Goal: Task Accomplishment & Management: Use online tool/utility

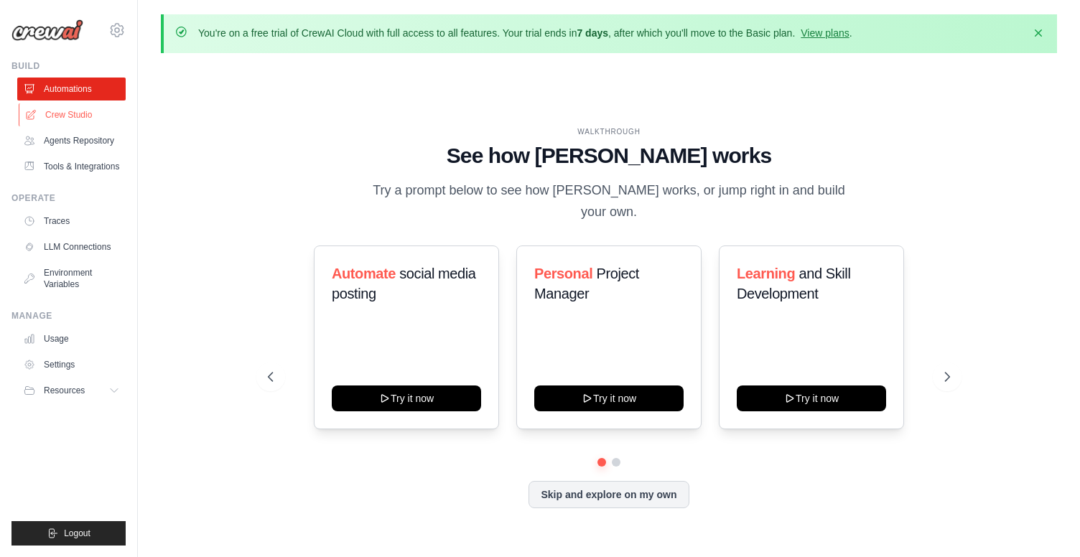
click at [75, 116] on link "Crew Studio" at bounding box center [73, 114] width 108 height 23
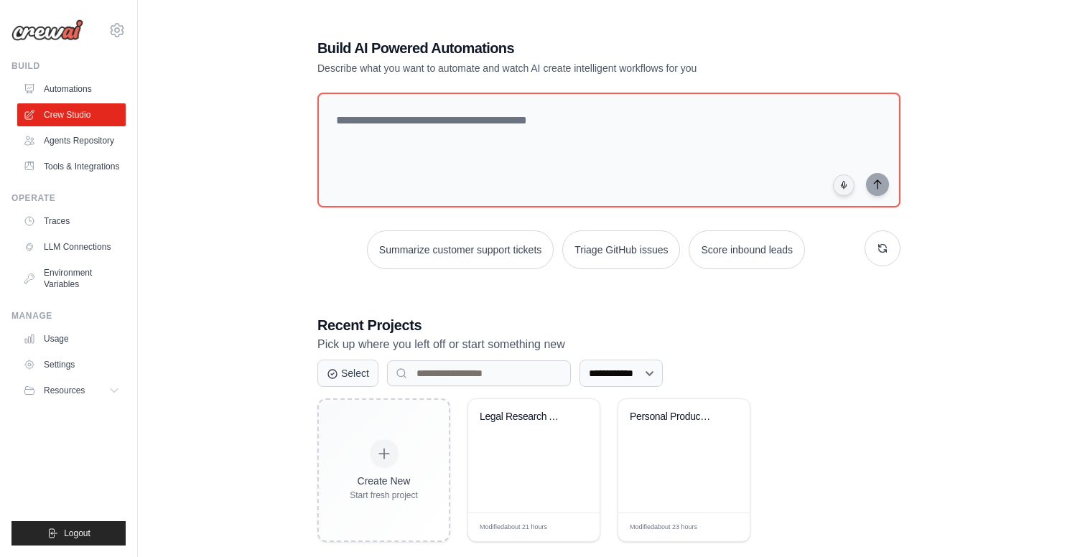
scroll to position [78, 0]
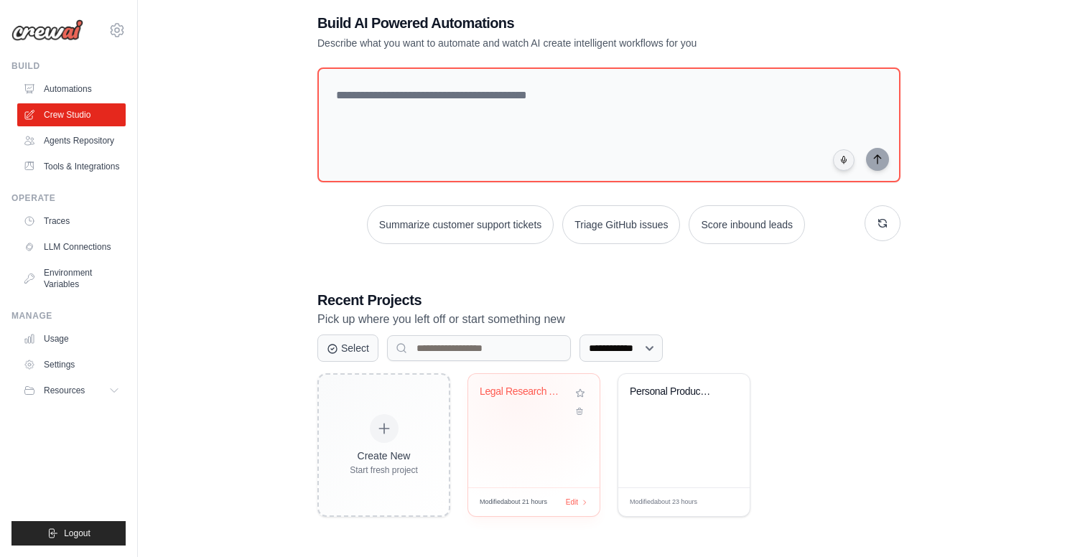
click at [516, 397] on div "Legal Research Automation" at bounding box center [523, 395] width 87 height 19
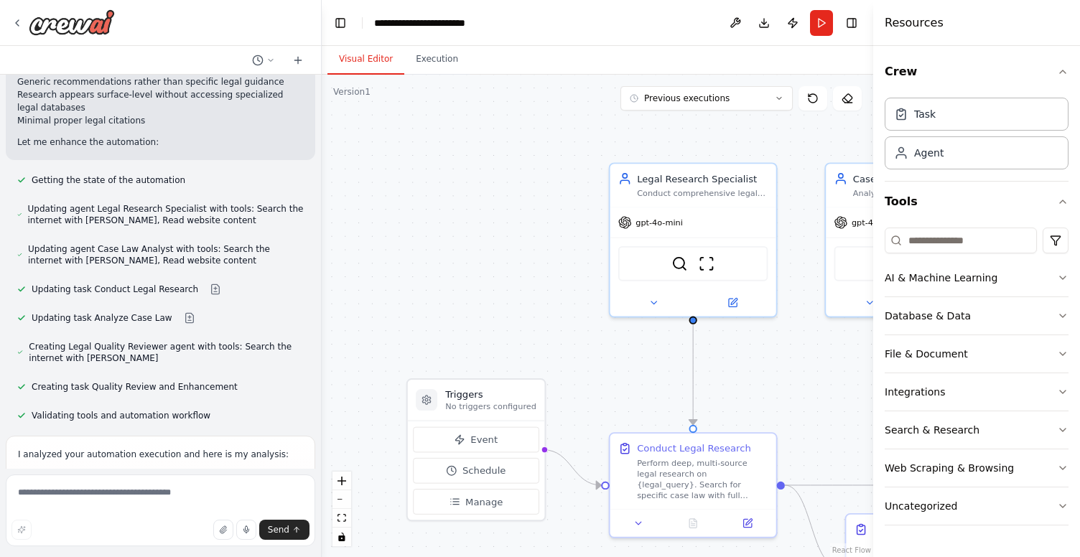
scroll to position [4286, 0]
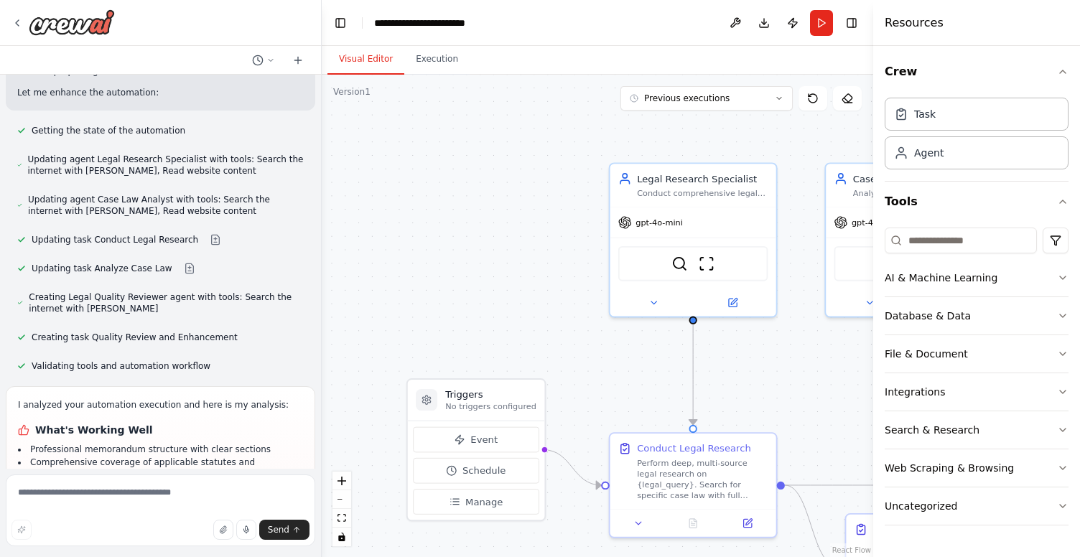
drag, startPoint x: 32, startPoint y: 355, endPoint x: 101, endPoint y: 430, distance: 102.2
copy ul "Limited case law depth with only one main case cited Generic recommendations la…"
click at [108, 487] on textarea at bounding box center [161, 511] width 310 height 72
paste textarea "**********"
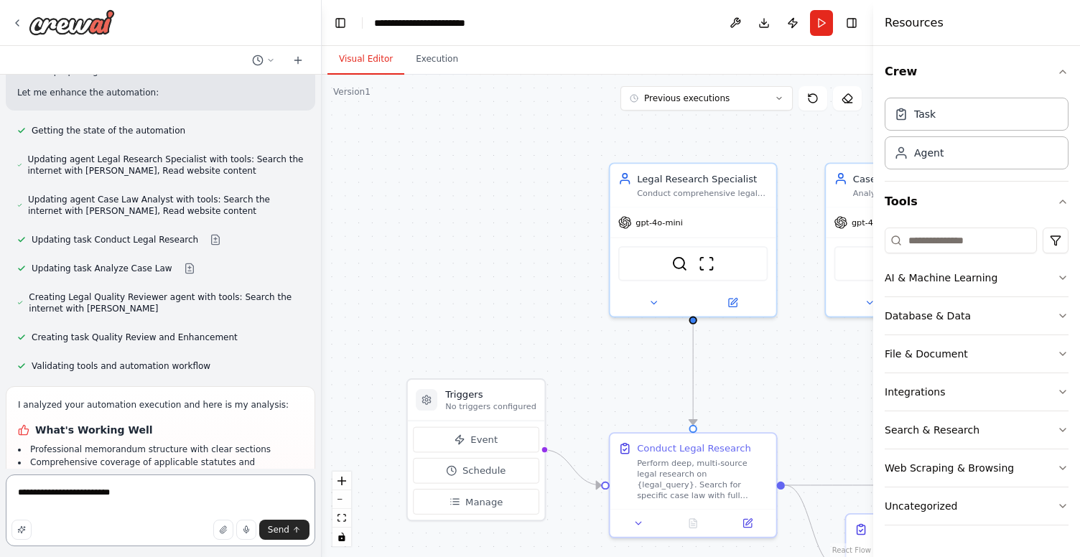
type textarea "**********"
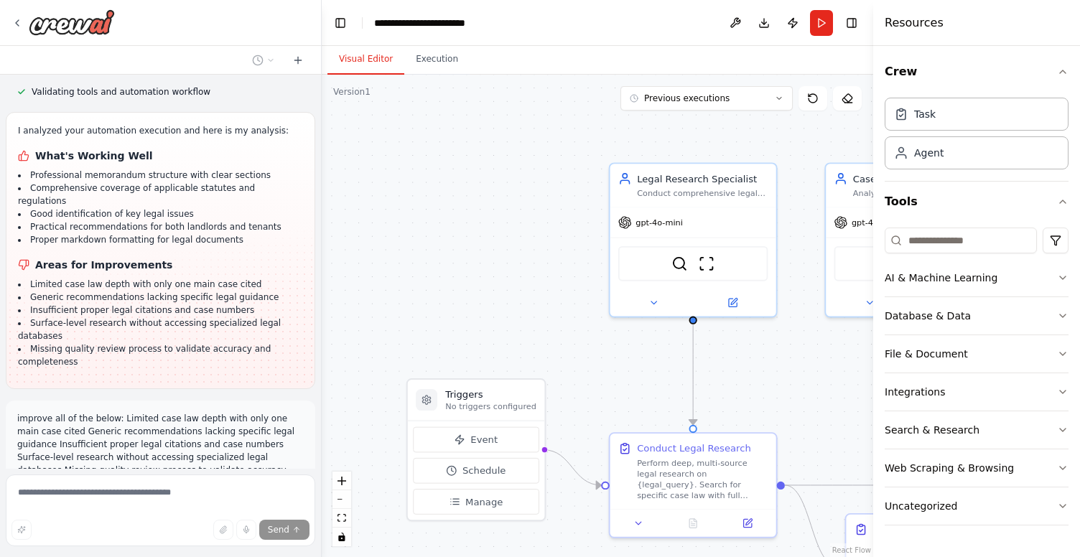
scroll to position [4573, 0]
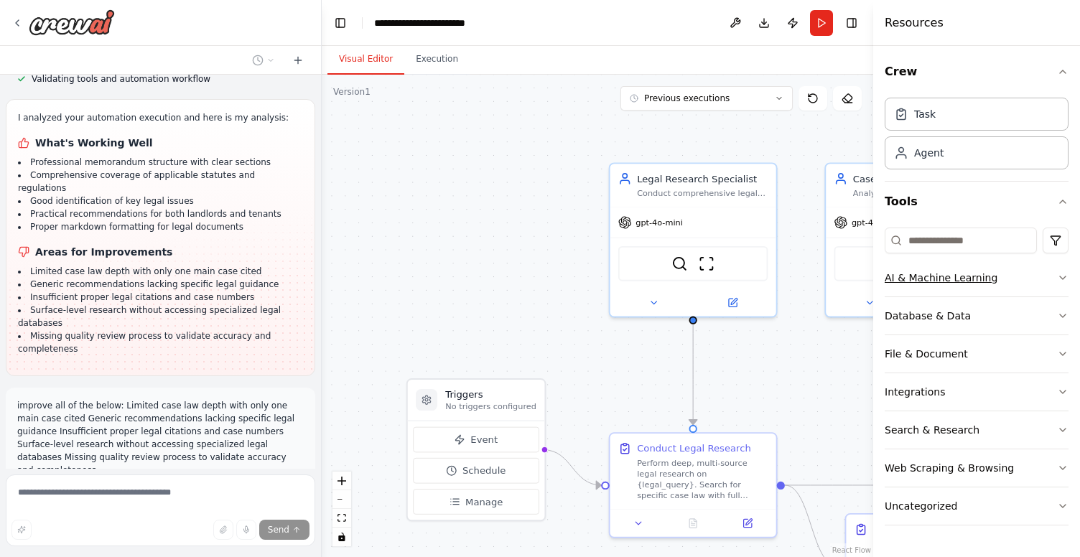
click at [1064, 280] on icon "button" at bounding box center [1062, 277] width 11 height 11
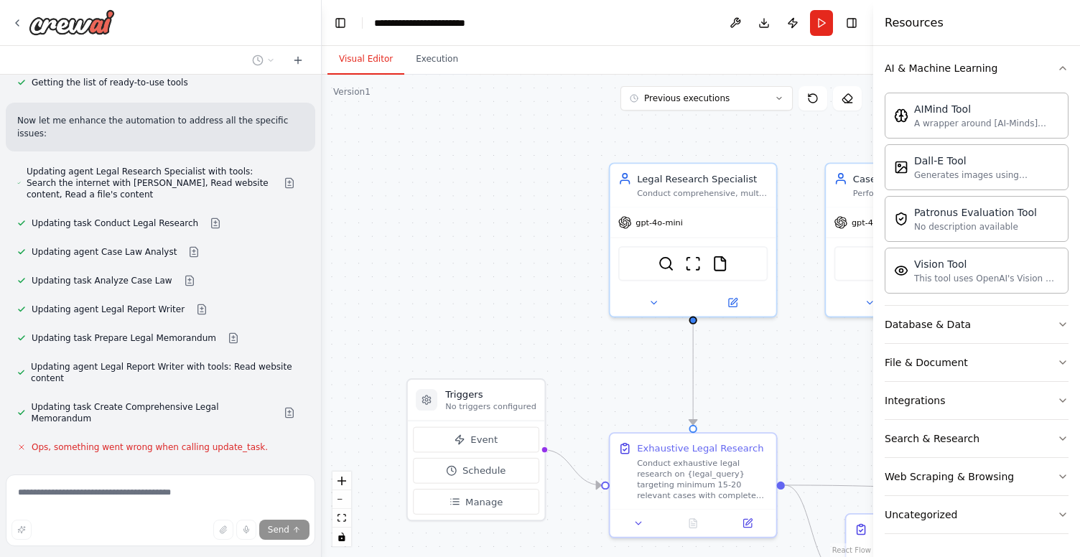
scroll to position [5116, 0]
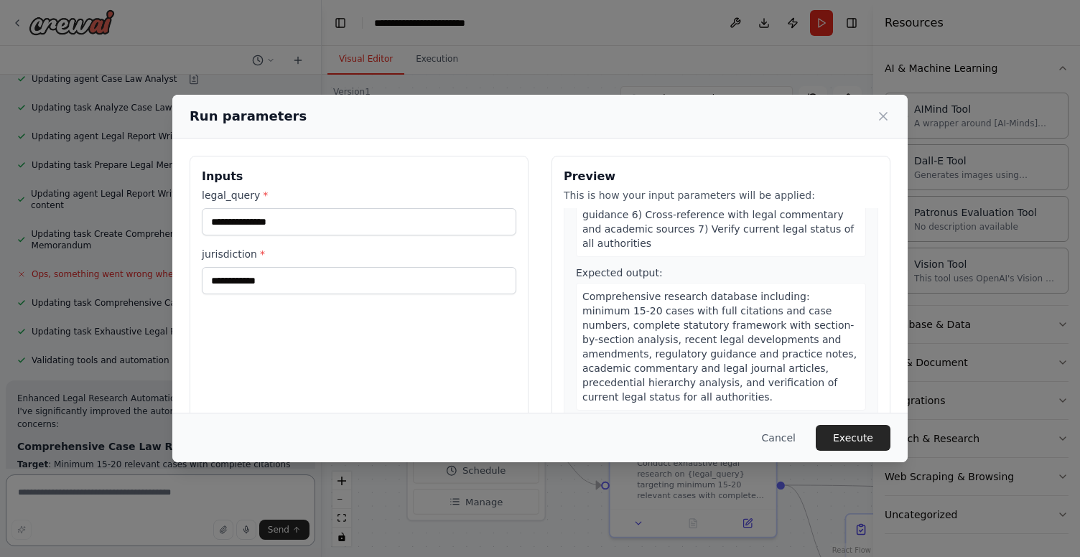
scroll to position [246, 0]
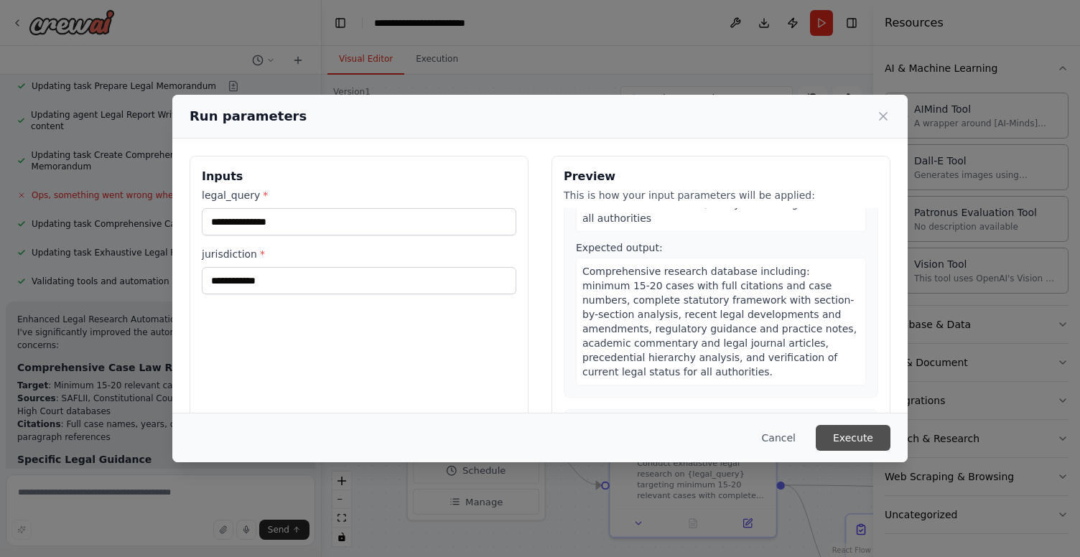
click at [858, 436] on button "Execute" at bounding box center [853, 438] width 75 height 26
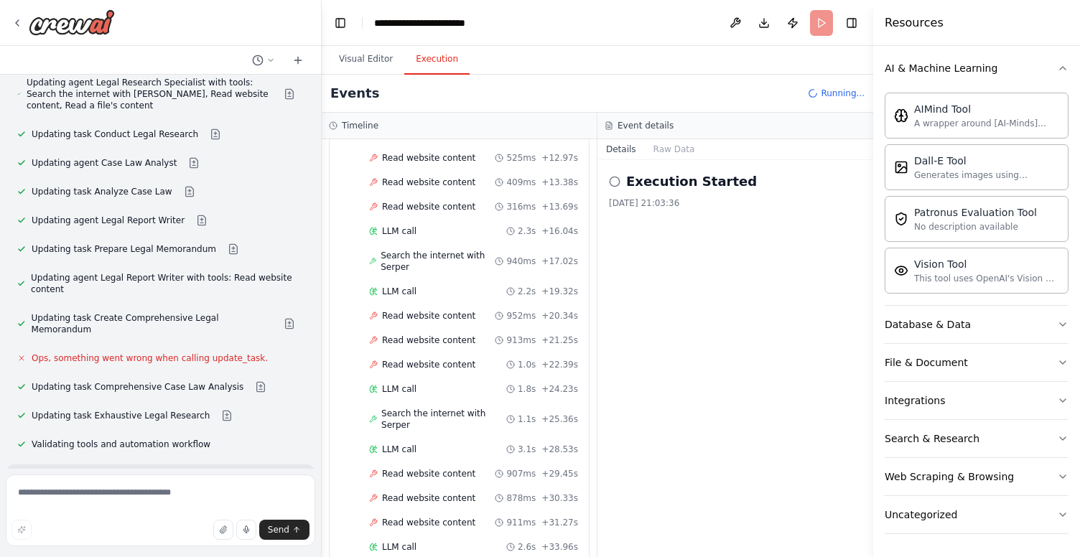
scroll to position [361, 0]
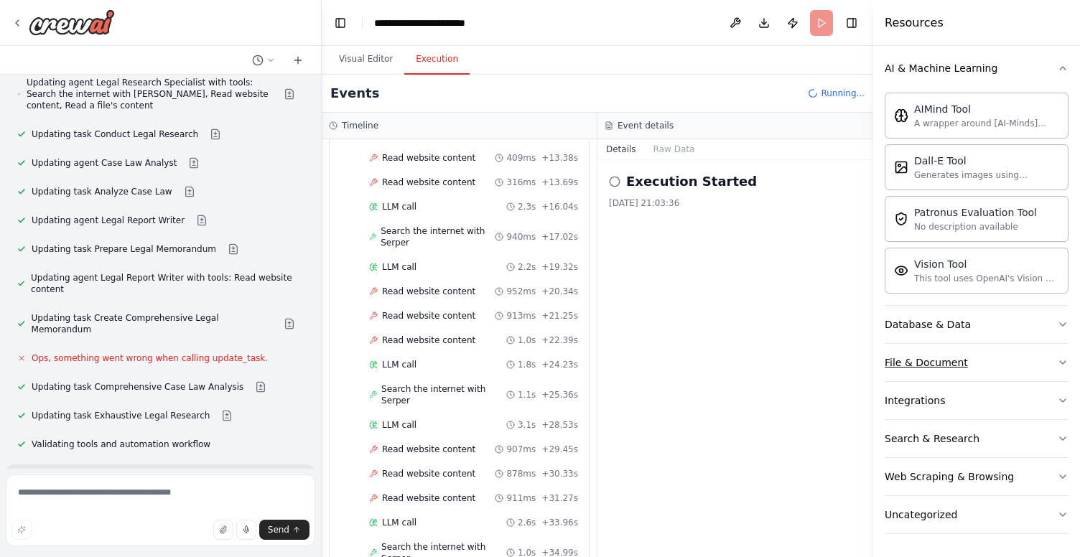
click at [1065, 365] on icon "button" at bounding box center [1062, 362] width 11 height 11
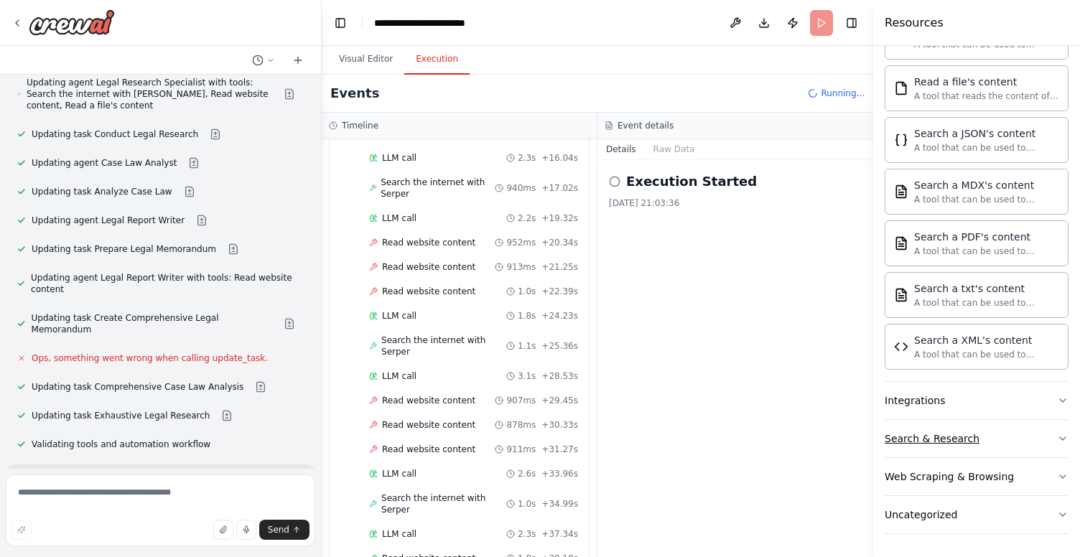
scroll to position [434, 0]
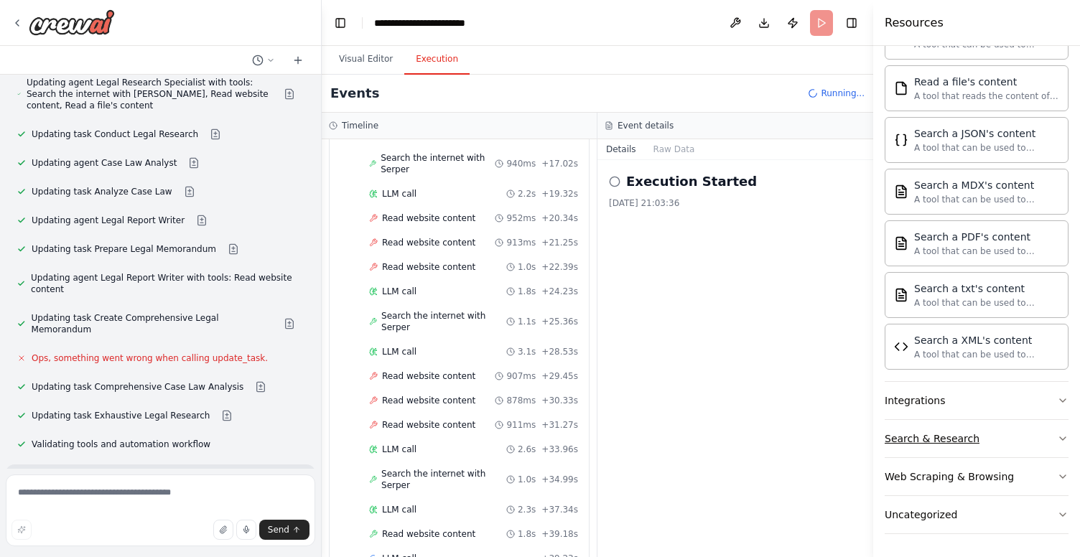
click at [1061, 434] on icon "button" at bounding box center [1062, 438] width 11 height 11
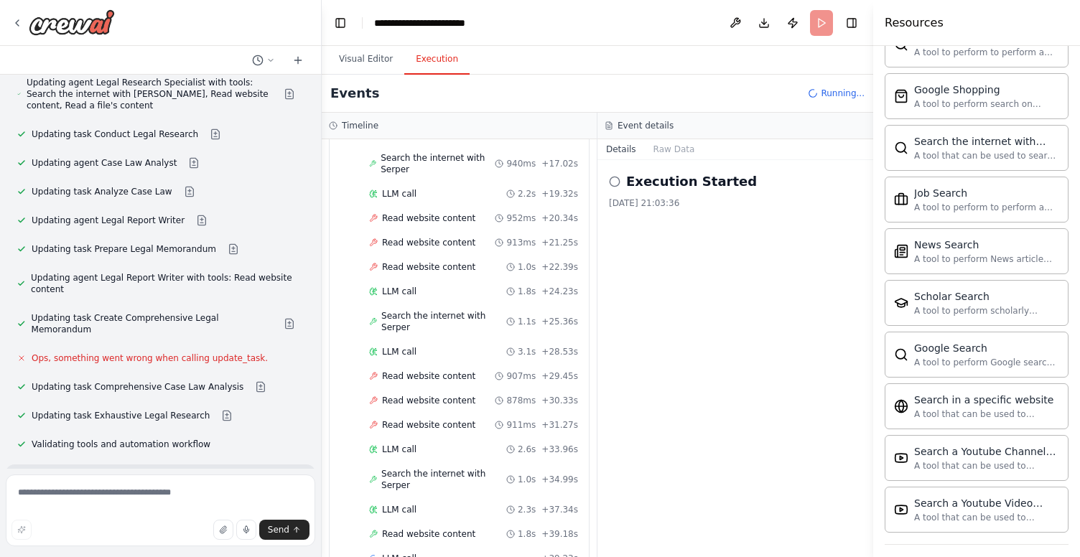
scroll to position [1371, 0]
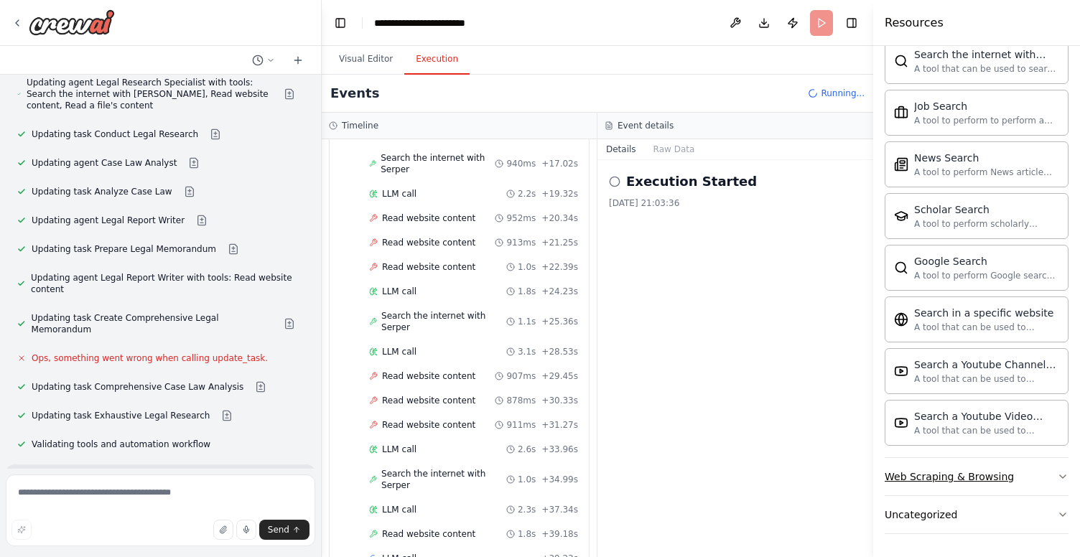
click at [1039, 478] on button "Web Scraping & Browsing" at bounding box center [977, 476] width 184 height 37
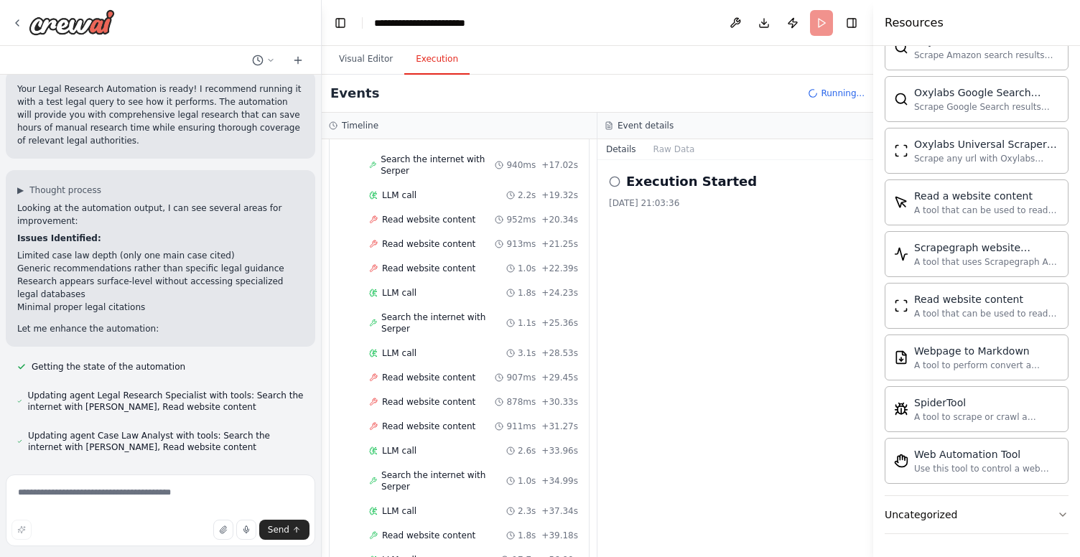
scroll to position [442, 0]
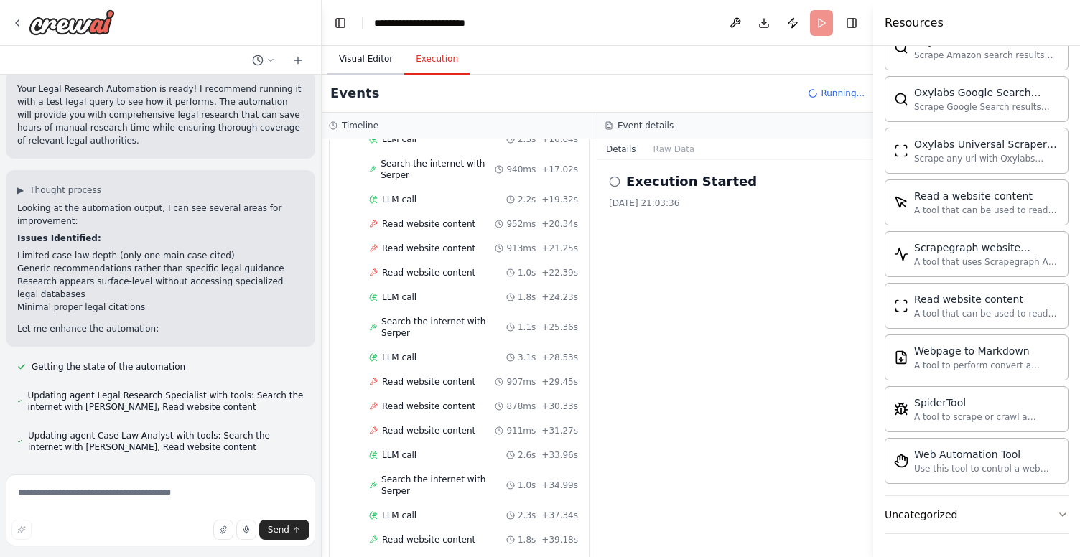
click at [357, 55] on button "Visual Editor" at bounding box center [366, 60] width 77 height 30
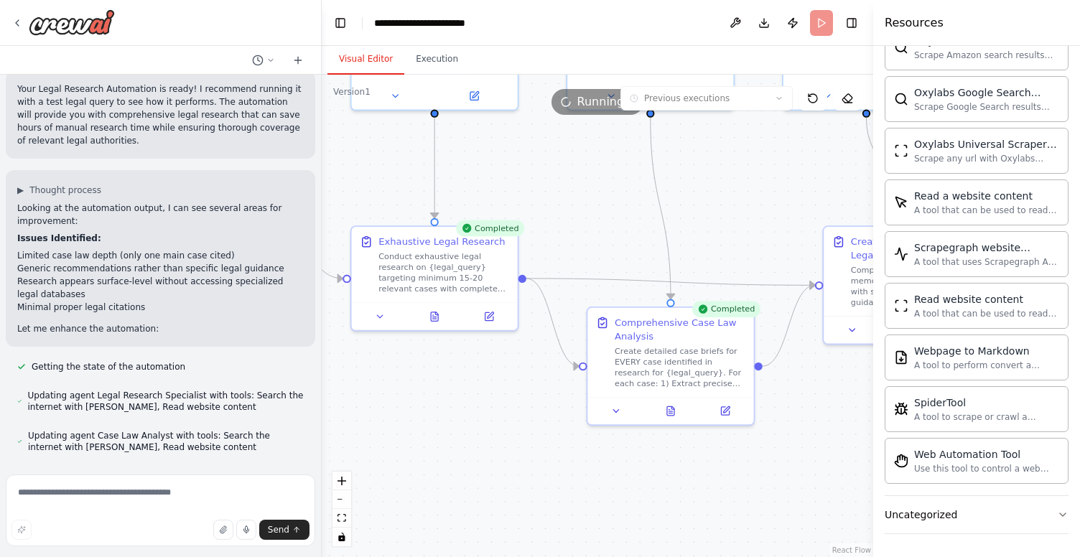
drag, startPoint x: 803, startPoint y: 381, endPoint x: 536, endPoint y: 161, distance: 346.0
click at [536, 161] on div ".deletable-edge-delete-btn { width: 20px; height: 20px; border: 0px solid #ffff…" at bounding box center [598, 316] width 552 height 483
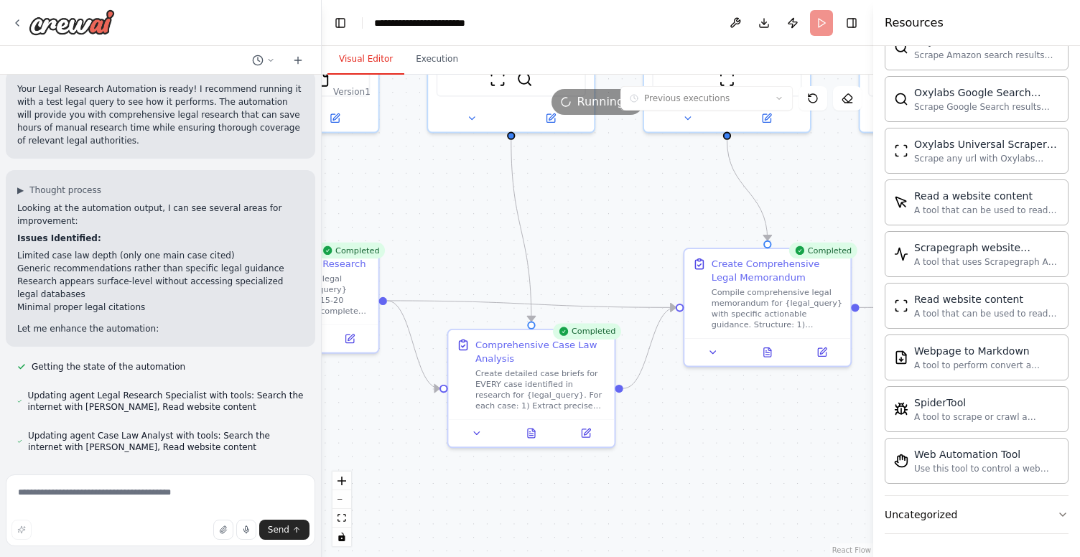
drag, startPoint x: 781, startPoint y: 200, endPoint x: 650, endPoint y: 236, distance: 135.4
click at [650, 236] on div ".deletable-edge-delete-btn { width: 20px; height: 20px; border: 0px solid #ffff…" at bounding box center [598, 316] width 552 height 483
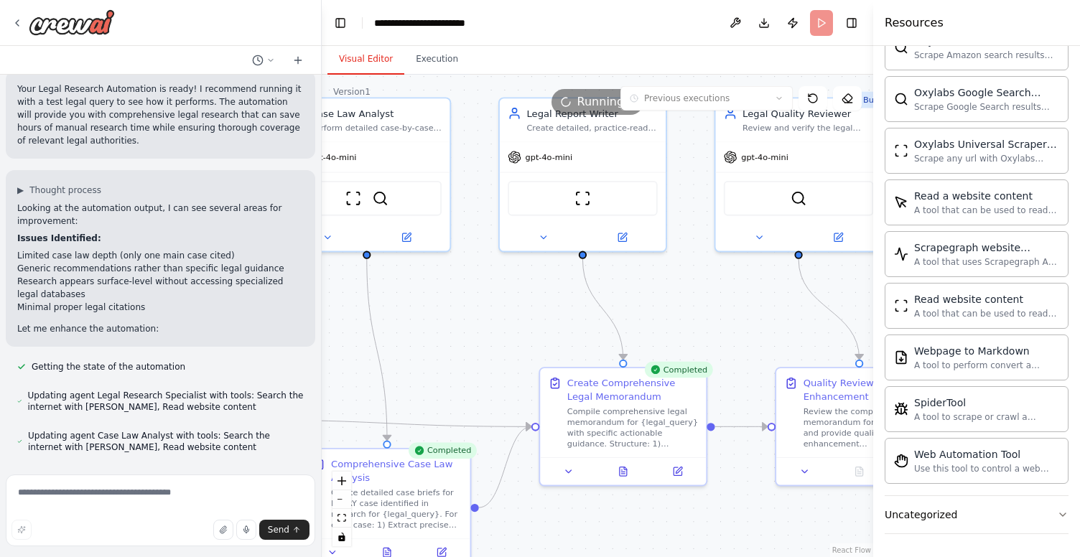
drag, startPoint x: 650, startPoint y: 236, endPoint x: 506, endPoint y: 355, distance: 187.2
click at [506, 355] on div ".deletable-edge-delete-btn { width: 20px; height: 20px; border: 0px solid #ffff…" at bounding box center [598, 316] width 552 height 483
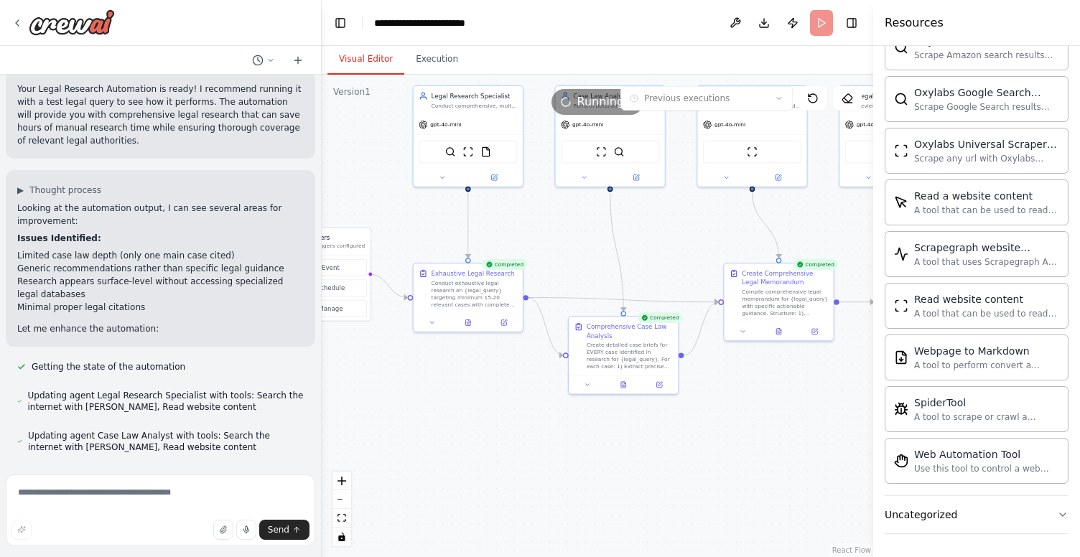
drag, startPoint x: 469, startPoint y: 338, endPoint x: 665, endPoint y: 238, distance: 219.7
click at [665, 238] on div ".deletable-edge-delete-btn { width: 20px; height: 20px; border: 0px solid #ffff…" at bounding box center [598, 316] width 552 height 483
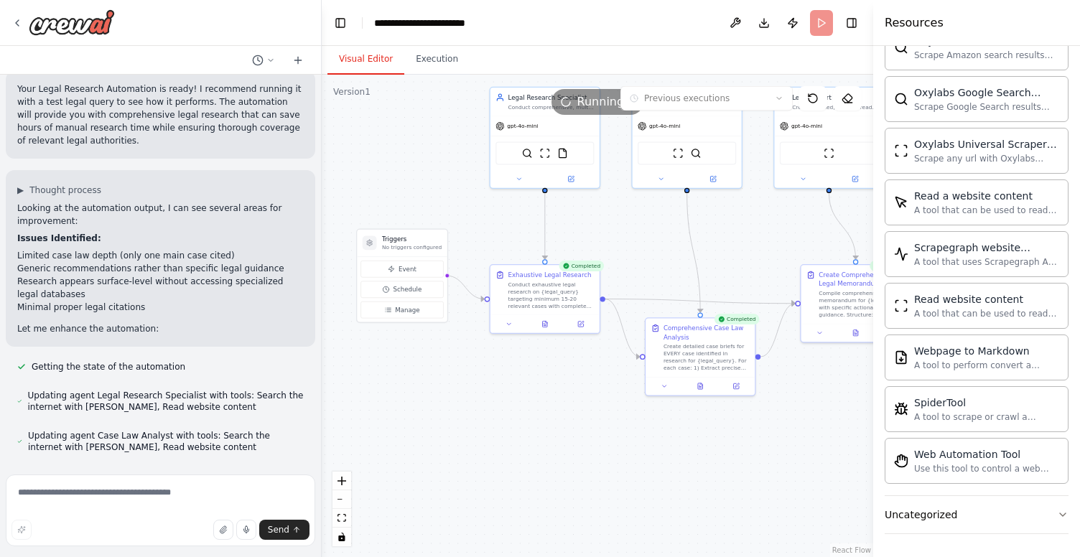
drag, startPoint x: 483, startPoint y: 436, endPoint x: 589, endPoint y: 469, distance: 111.3
click at [588, 468] on div ".deletable-edge-delete-btn { width: 20px; height: 20px; border: 0px solid #ffff…" at bounding box center [598, 316] width 552 height 483
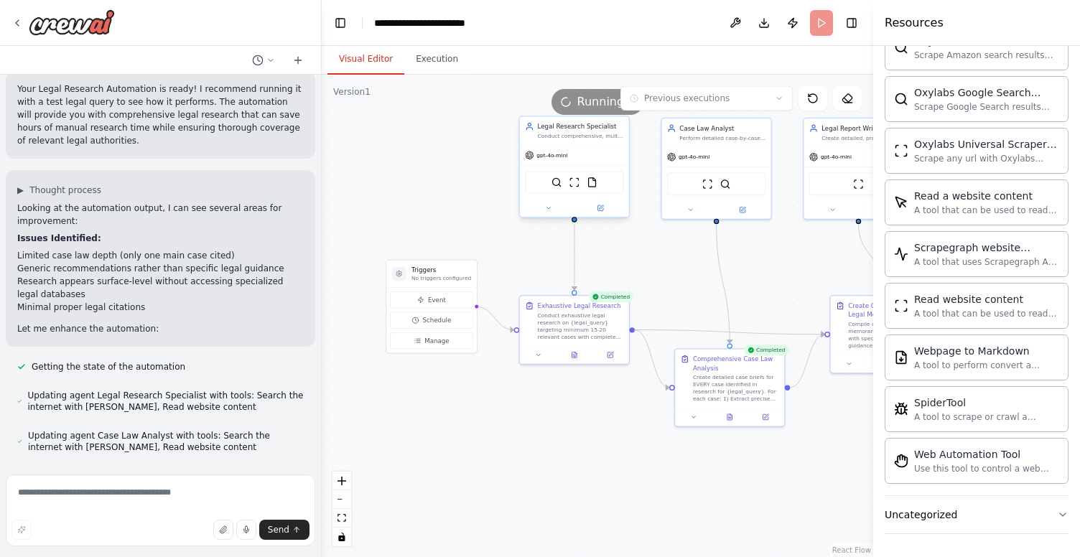
click at [579, 131] on div "Legal Research Specialist Conduct comprehensive, multi-source legal research on…" at bounding box center [581, 131] width 86 height 18
click at [551, 218] on div "Legal Research Specialist Conduct comprehensive, multi-source legal research on…" at bounding box center [574, 169] width 111 height 102
click at [550, 205] on icon at bounding box center [548, 208] width 7 height 7
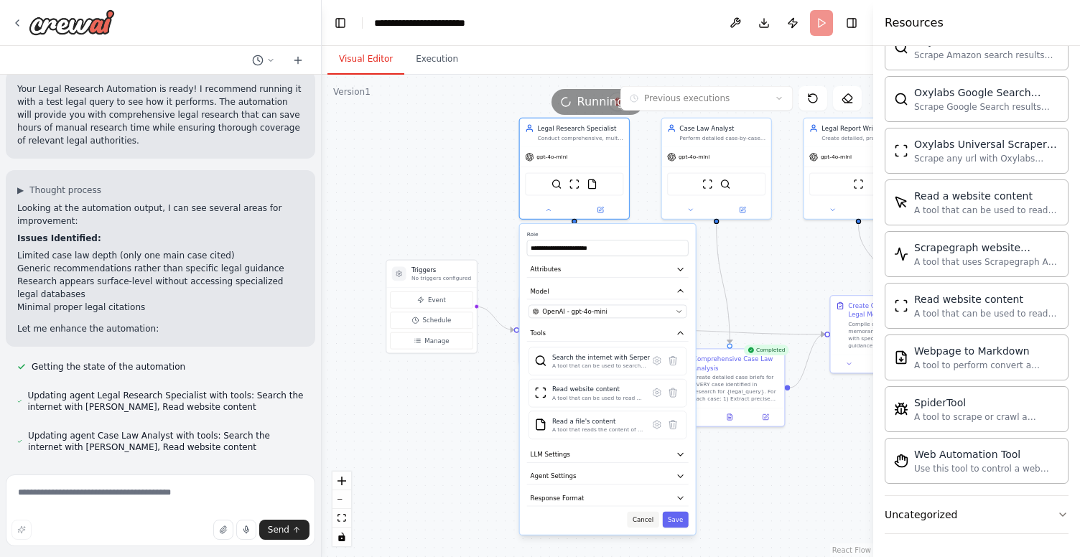
click at [646, 524] on button "Cancel" at bounding box center [644, 520] width 32 height 16
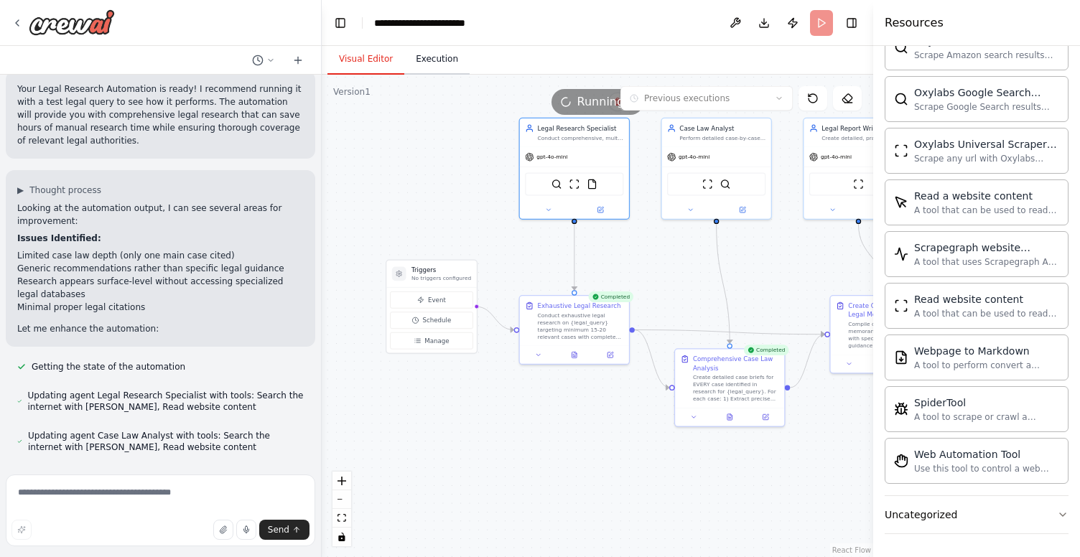
click at [427, 57] on button "Execution" at bounding box center [436, 60] width 65 height 30
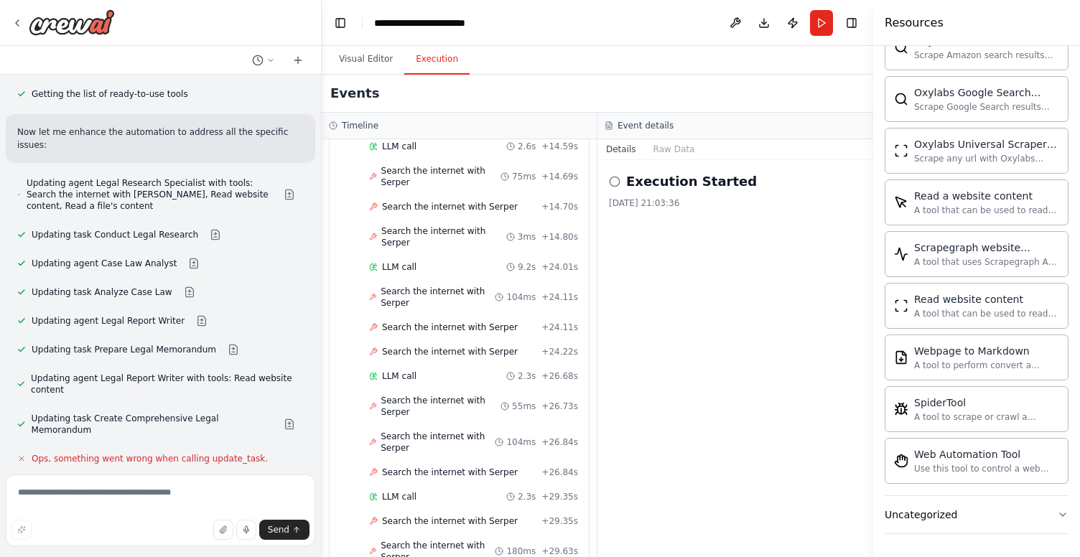
scroll to position [5602, 0]
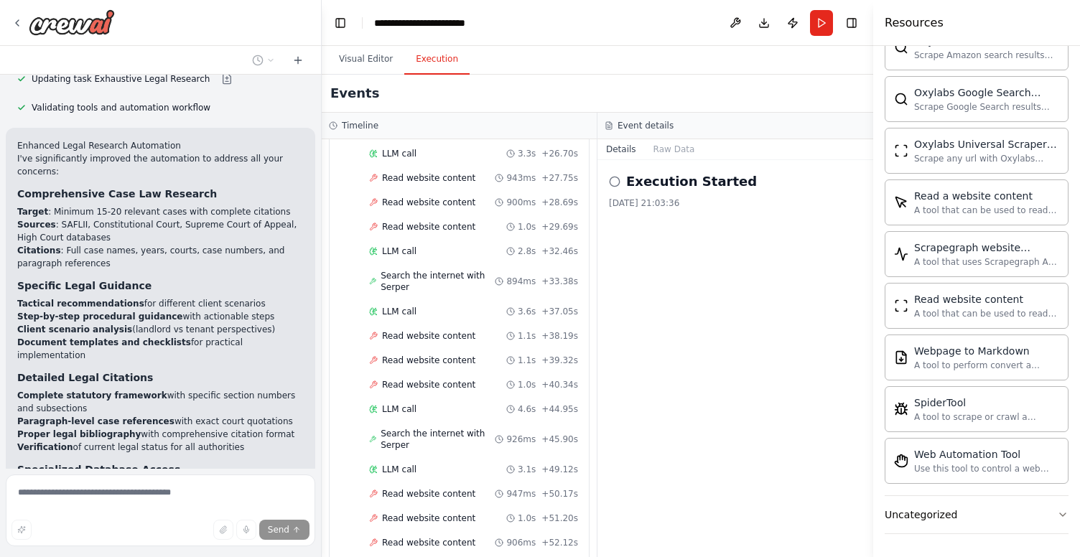
scroll to position [1258, 0]
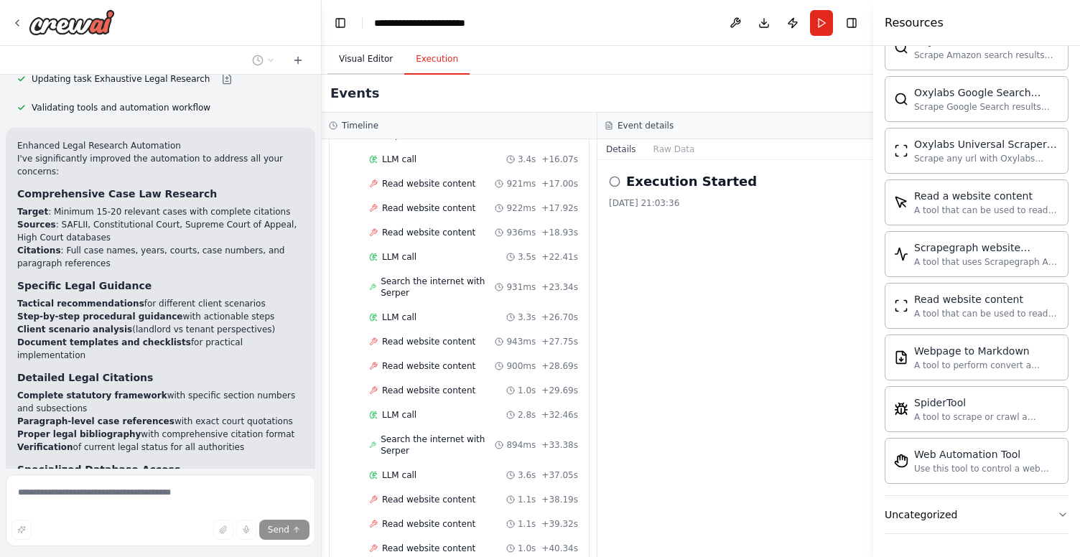
click at [371, 59] on button "Visual Editor" at bounding box center [366, 60] width 77 height 30
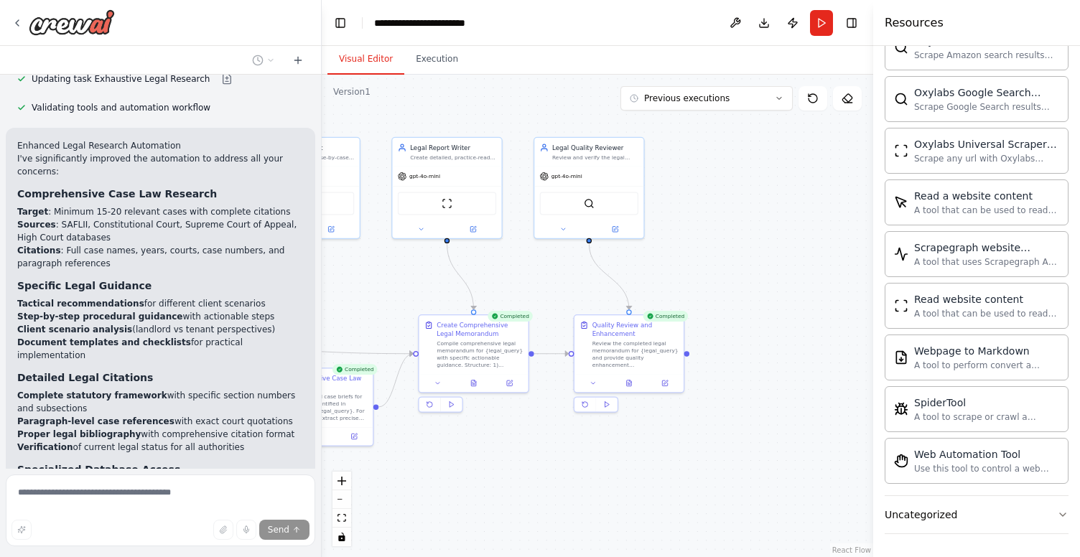
drag, startPoint x: 764, startPoint y: 247, endPoint x: 351, endPoint y: 266, distance: 414.2
click at [351, 266] on div ".deletable-edge-delete-btn { width: 20px; height: 20px; border: 0px solid #ffff…" at bounding box center [598, 316] width 552 height 483
click at [591, 383] on icon at bounding box center [591, 380] width 7 height 7
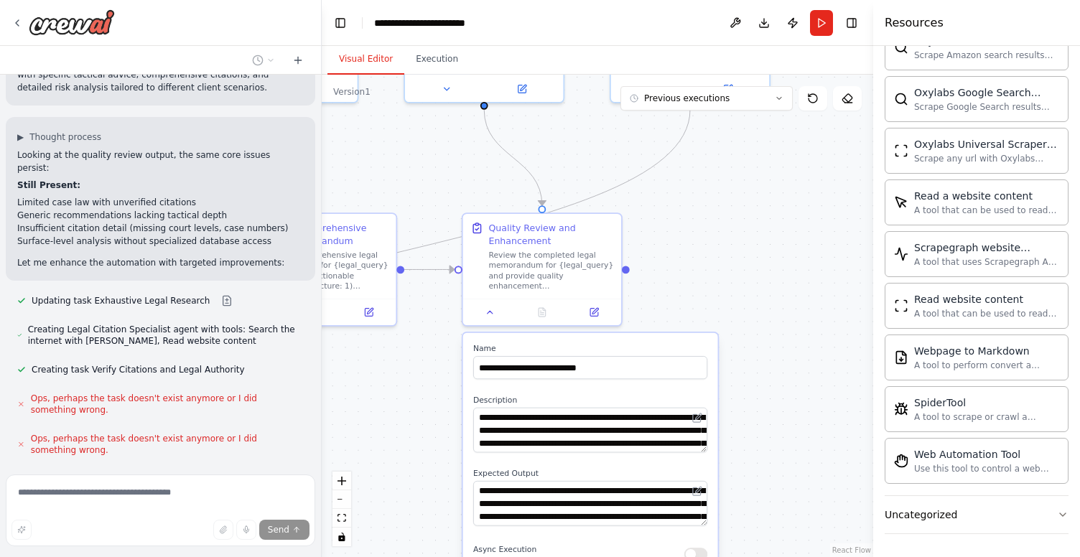
scroll to position [6125, 0]
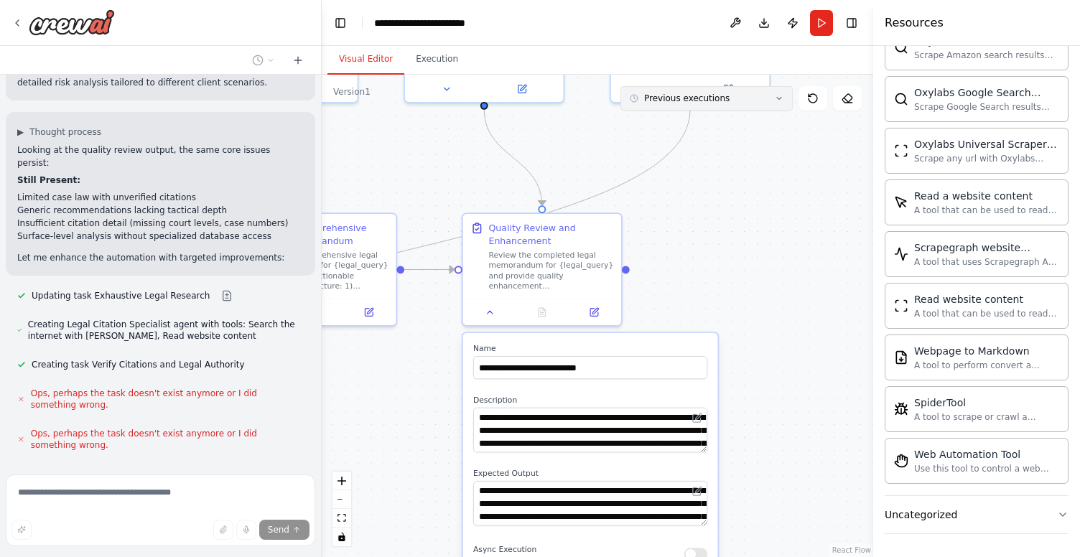
click at [769, 97] on button "Previous executions" at bounding box center [707, 98] width 172 height 24
click at [669, 126] on div "6m ago" at bounding box center [716, 124] width 144 height 11
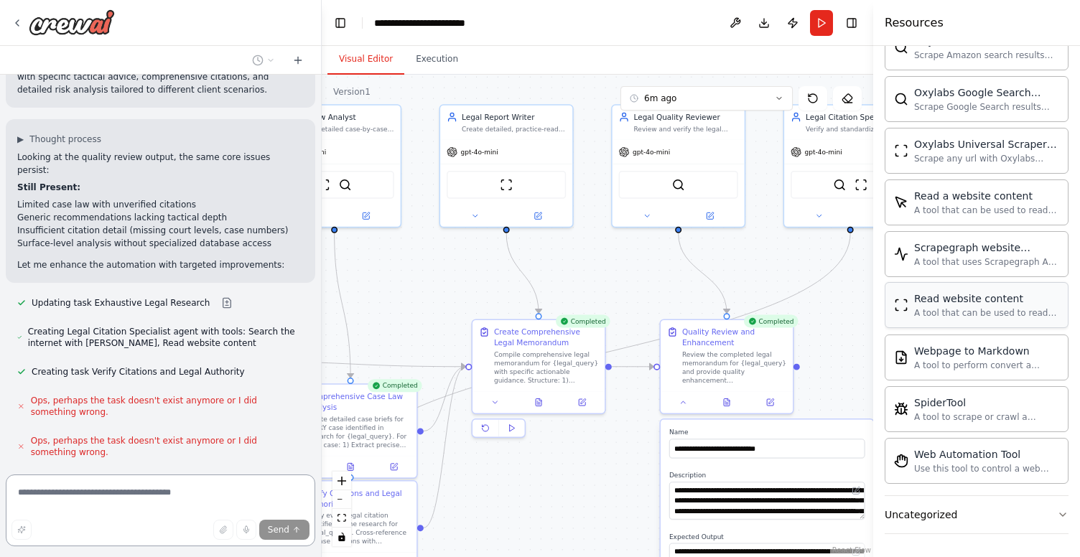
drag, startPoint x: 715, startPoint y: 144, endPoint x: 886, endPoint y: 313, distance: 240.2
click at [886, 315] on div "After reviewing the app at the given URL, here is an enhanced and comprehensive…" at bounding box center [540, 278] width 1080 height 557
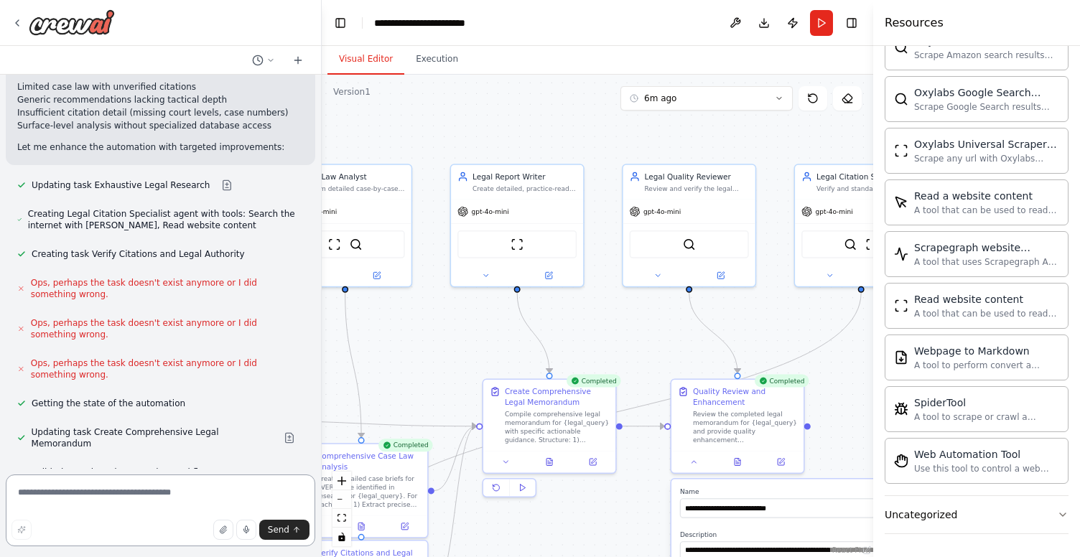
scroll to position [6409, 0]
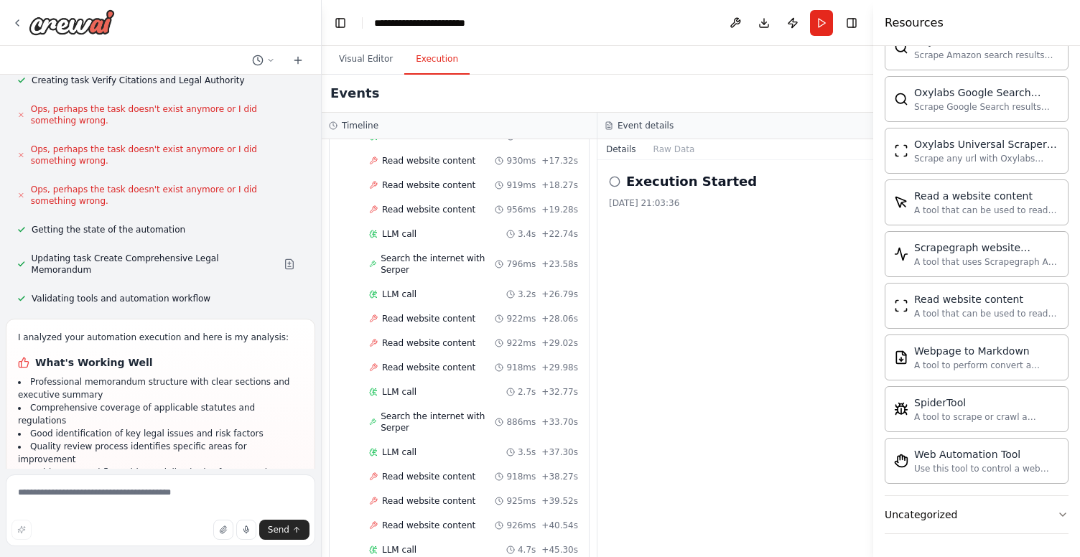
click at [445, 65] on button "Execution" at bounding box center [436, 60] width 65 height 30
click at [368, 55] on button "Visual Editor" at bounding box center [366, 60] width 77 height 30
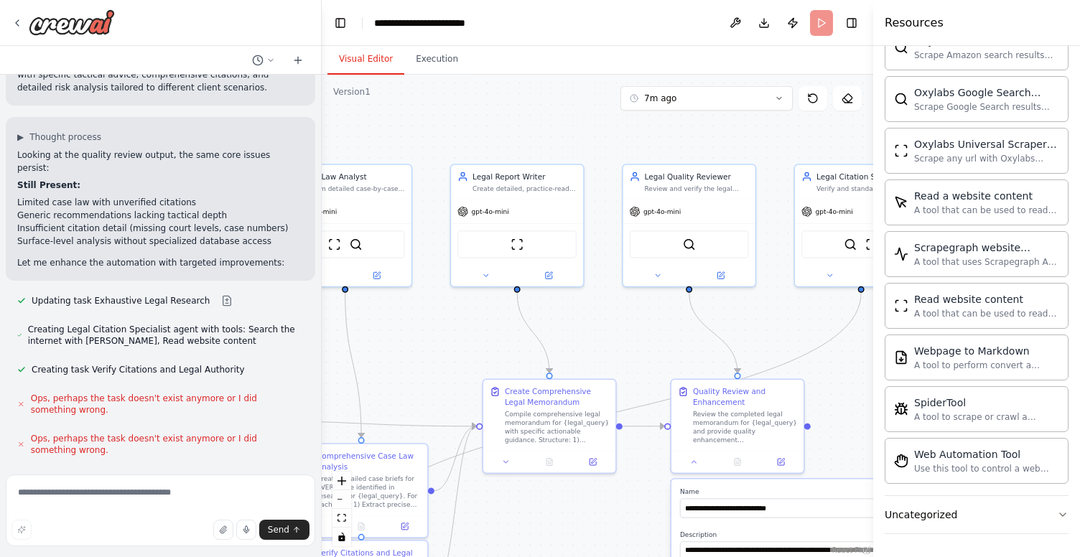
scroll to position [6293, 0]
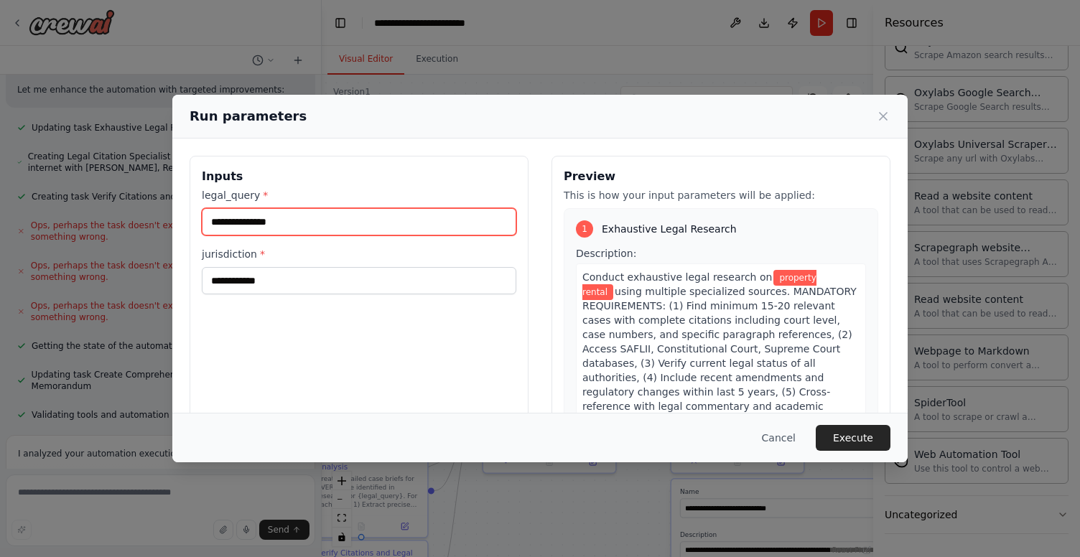
click at [307, 226] on input "**********" at bounding box center [359, 221] width 315 height 27
drag, startPoint x: 307, startPoint y: 226, endPoint x: 139, endPoint y: 223, distance: 167.4
click at [139, 223] on div "**********" at bounding box center [540, 278] width 1080 height 557
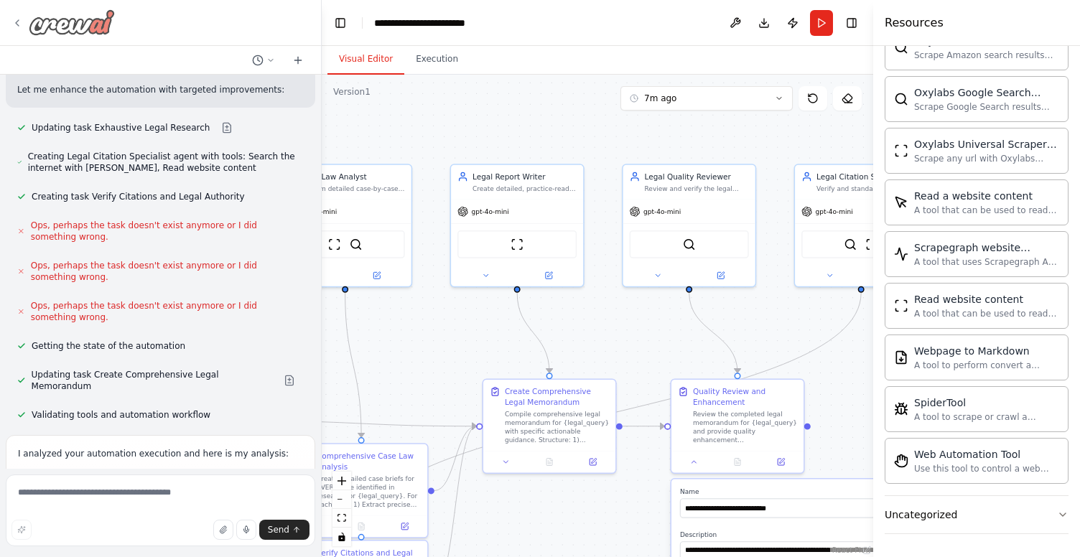
click at [18, 18] on icon at bounding box center [16, 22] width 11 height 11
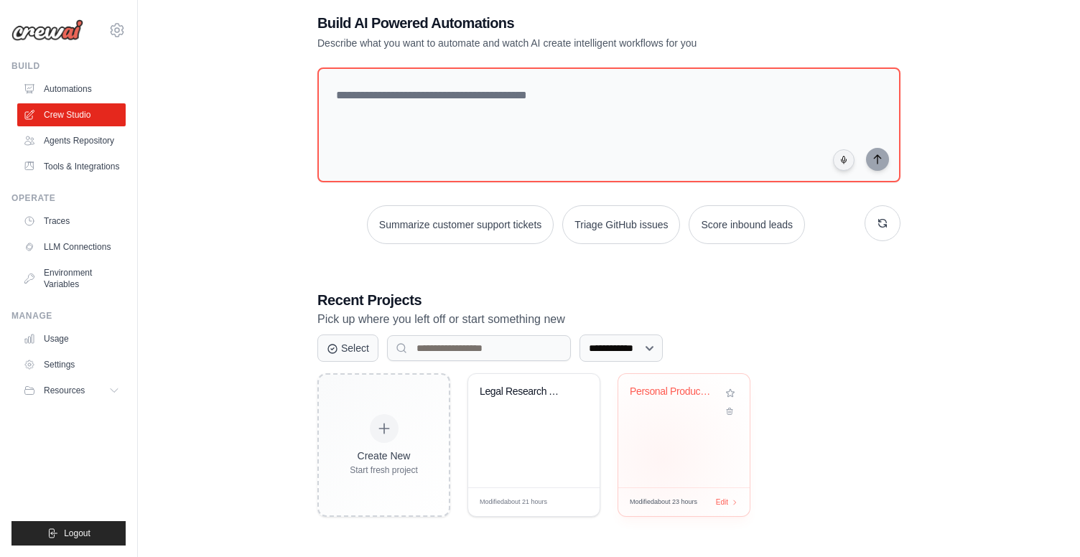
click at [662, 458] on div "Personal Productivity Assistant" at bounding box center [683, 430] width 131 height 113
click at [81, 164] on link "Tools & Integrations" at bounding box center [73, 166] width 108 height 23
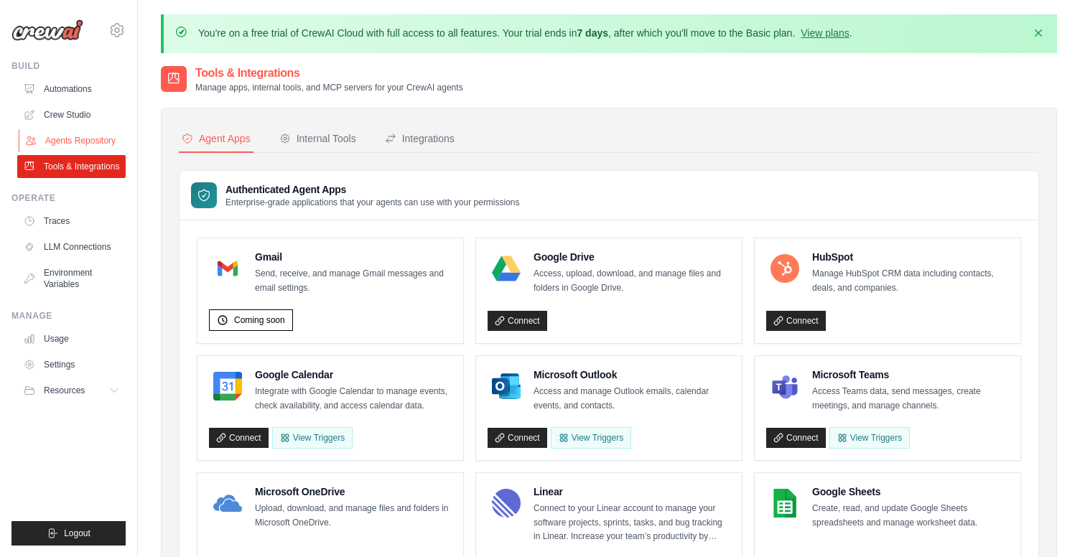
click at [77, 137] on link "Agents Repository" at bounding box center [73, 140] width 108 height 23
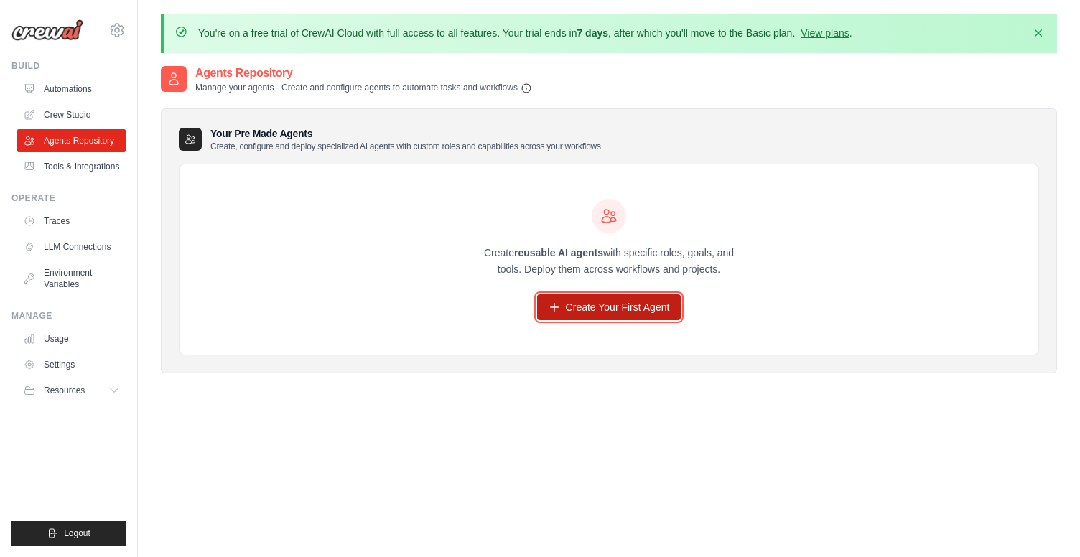
click at [635, 317] on link "Create Your First Agent" at bounding box center [609, 307] width 144 height 26
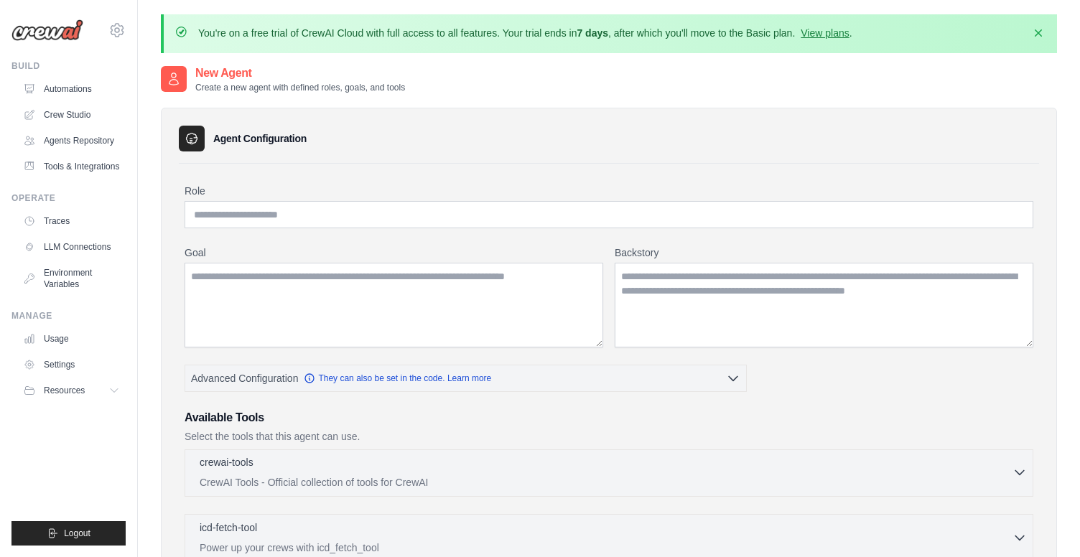
click at [1014, 468] on icon "button" at bounding box center [1020, 472] width 14 height 14
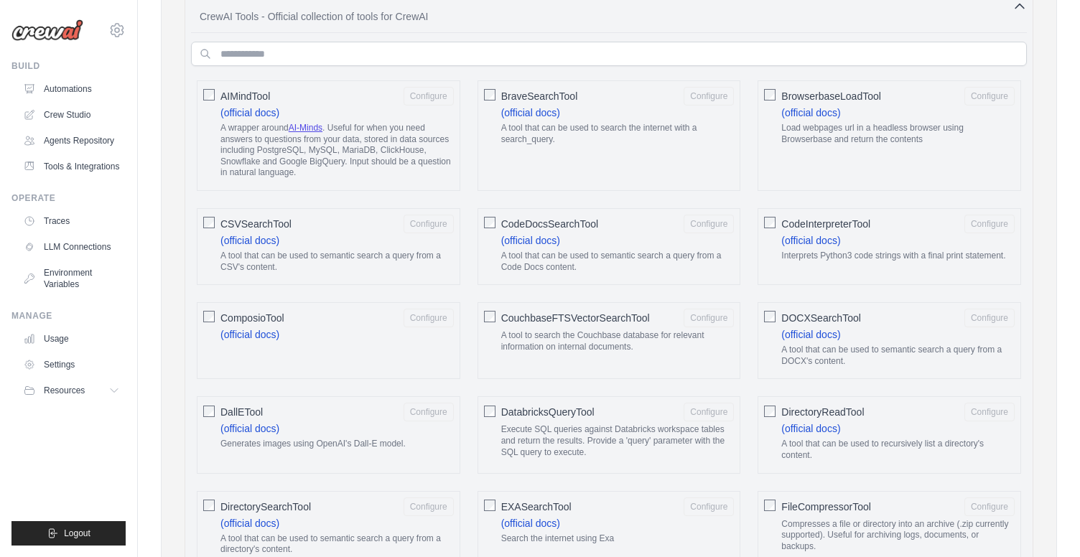
scroll to position [226, 0]
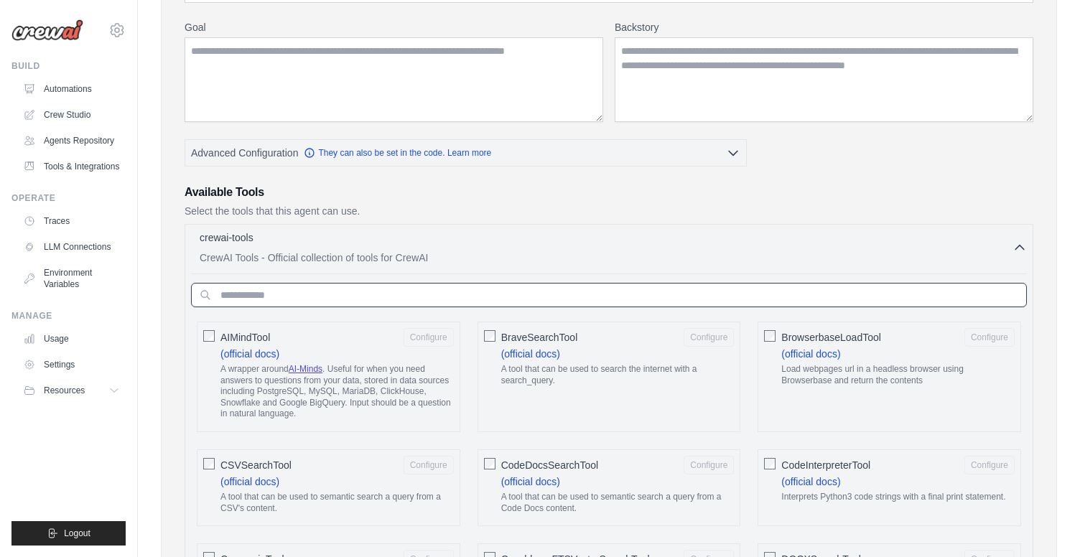
click at [411, 290] on input "text" at bounding box center [609, 295] width 836 height 24
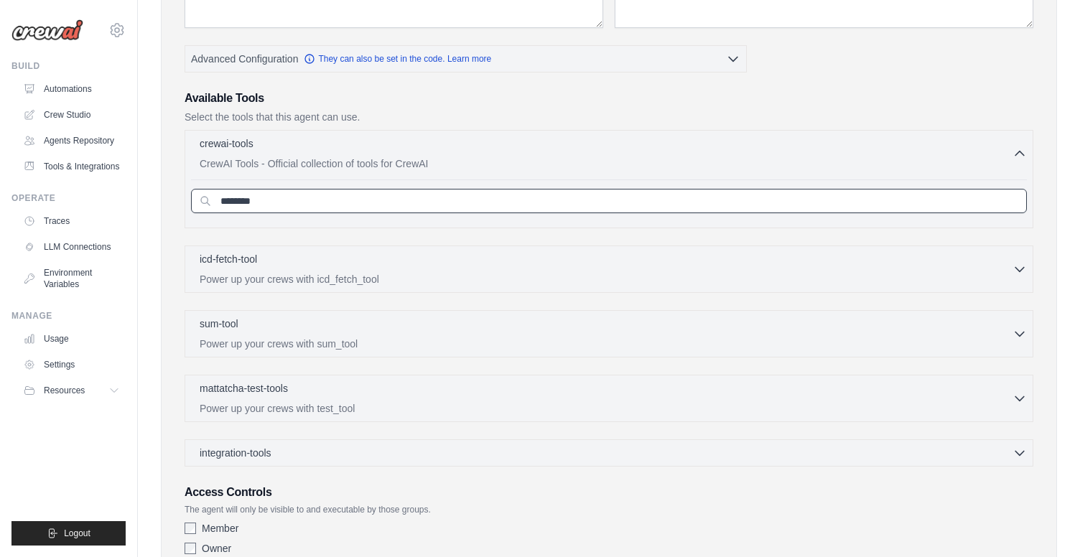
scroll to position [423, 0]
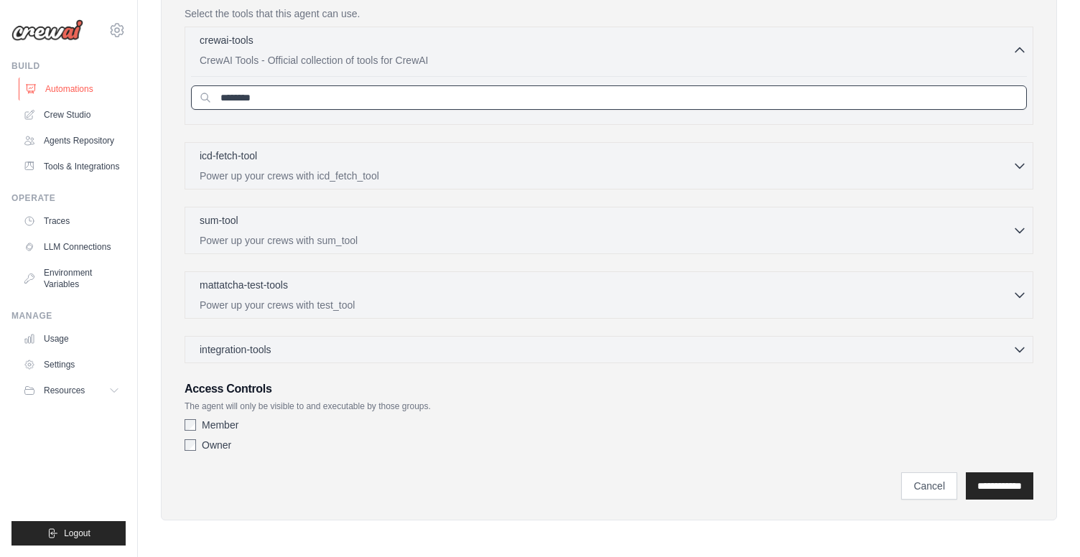
type input "********"
click at [65, 90] on link "Automations" at bounding box center [73, 89] width 108 height 23
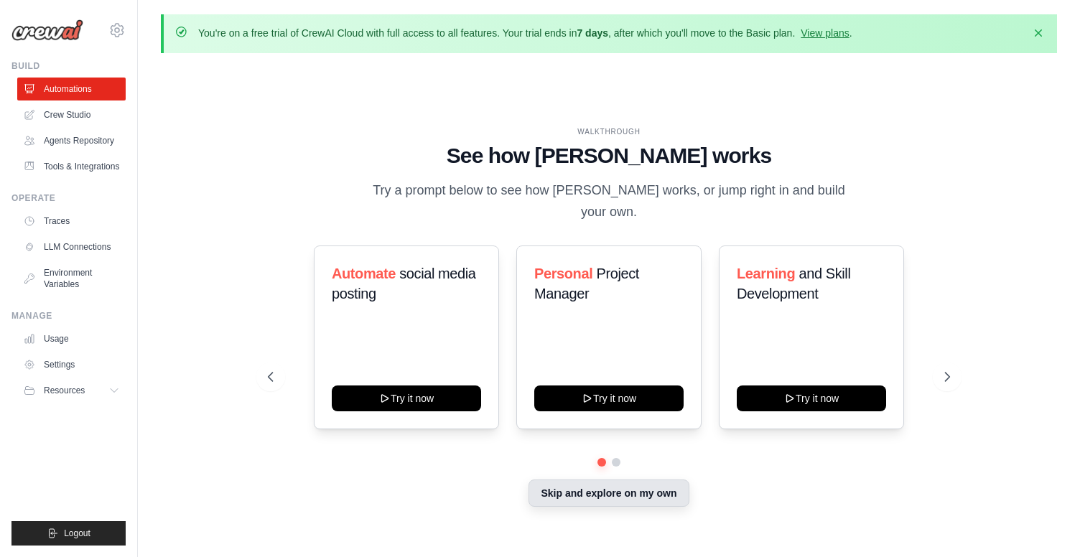
click at [600, 485] on button "Skip and explore on my own" at bounding box center [609, 493] width 160 height 27
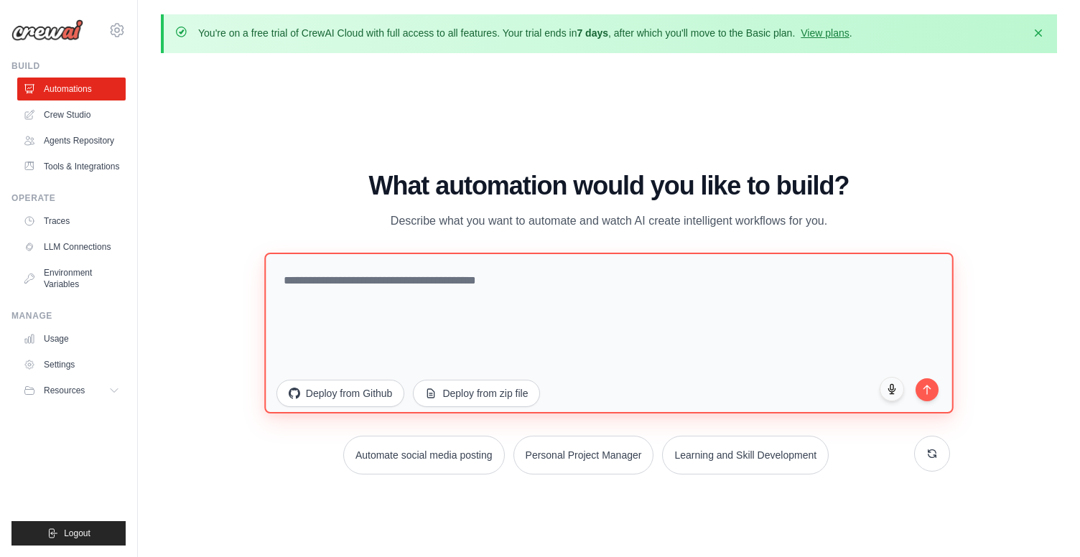
click at [451, 313] on textarea at bounding box center [609, 333] width 690 height 161
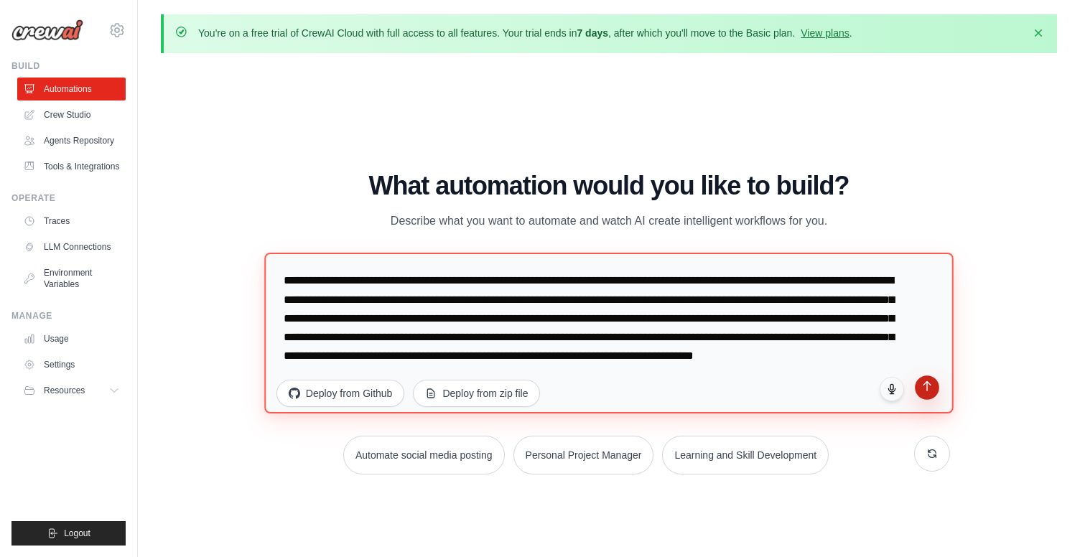
type textarea "**********"
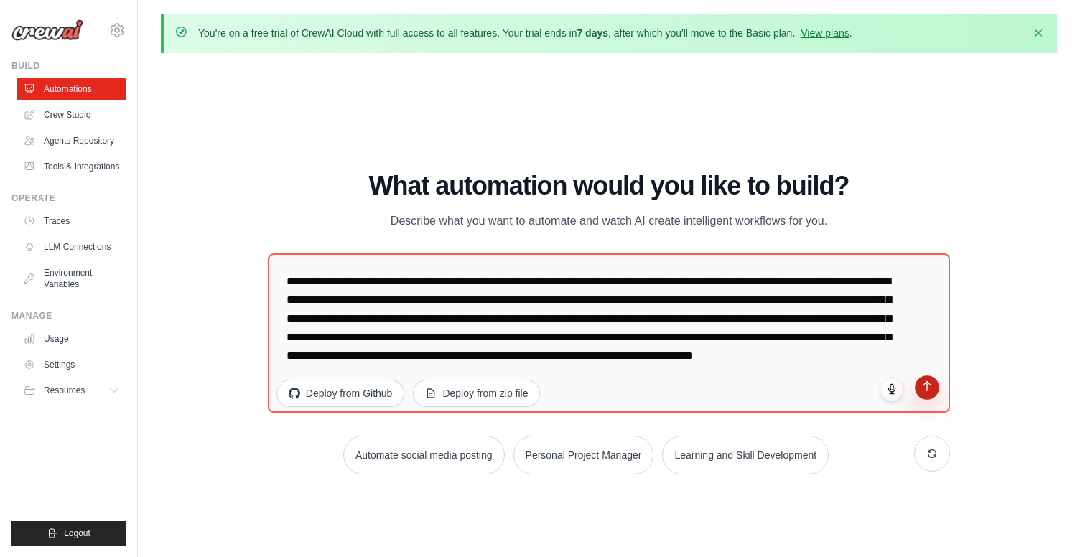
click at [934, 385] on button "submit" at bounding box center [927, 388] width 24 height 24
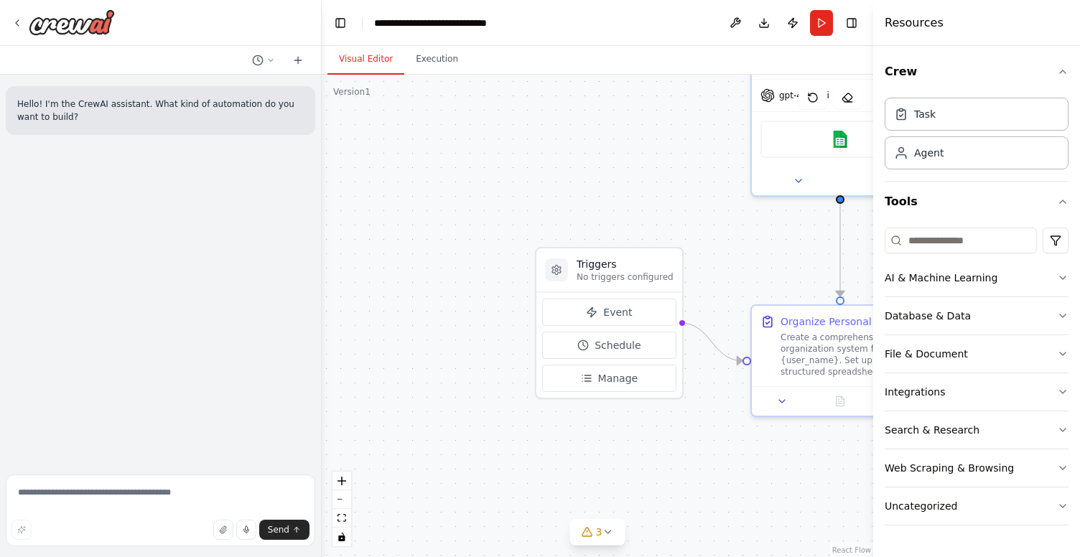
drag, startPoint x: 613, startPoint y: 383, endPoint x: 753, endPoint y: 255, distance: 189.6
click at [753, 255] on div ".deletable-edge-delete-btn { width: 20px; height: 20px; border: 0px solid #ffff…" at bounding box center [598, 316] width 552 height 483
click at [23, 21] on div at bounding box center [62, 22] width 103 height 26
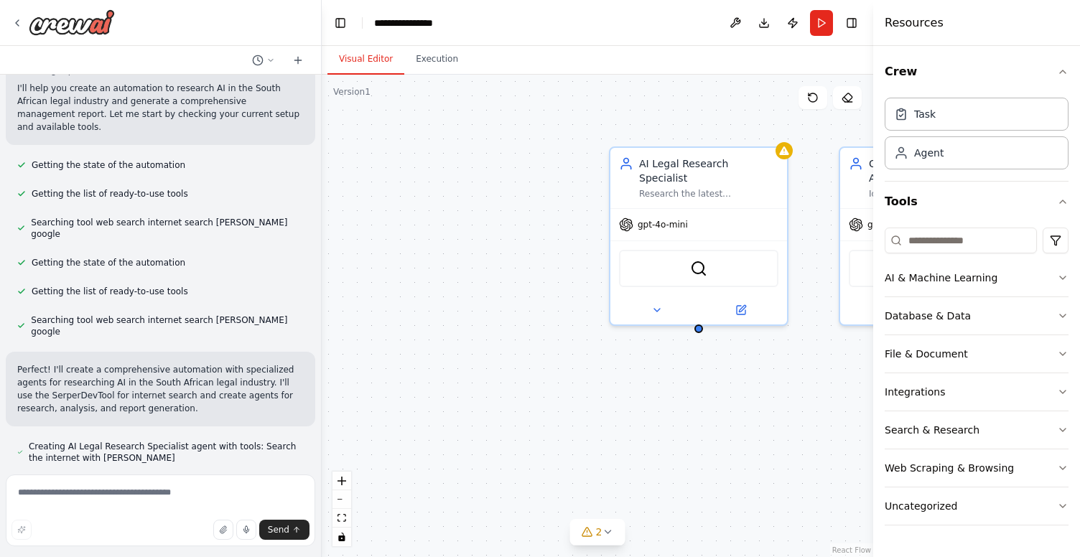
scroll to position [241, 0]
